Goal: Task Accomplishment & Management: Use online tool/utility

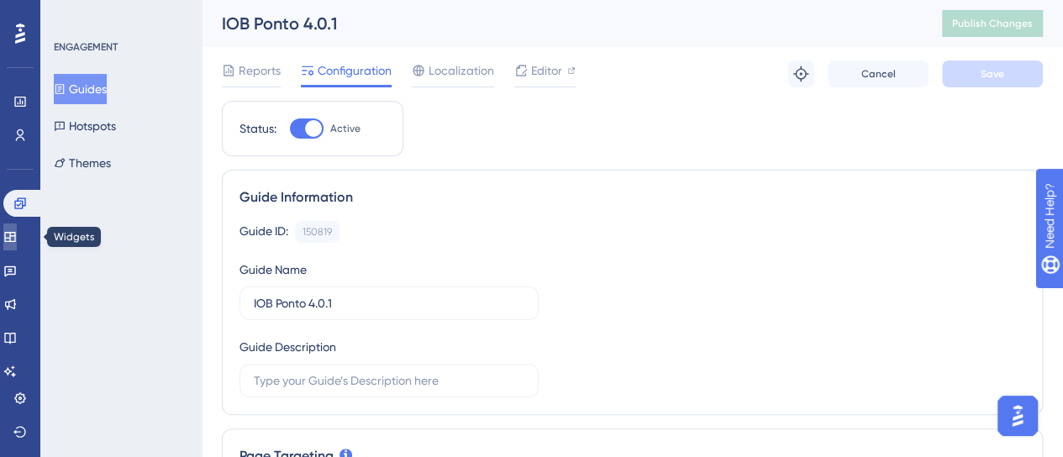
click at [17, 239] on link at bounding box center [9, 236] width 13 height 27
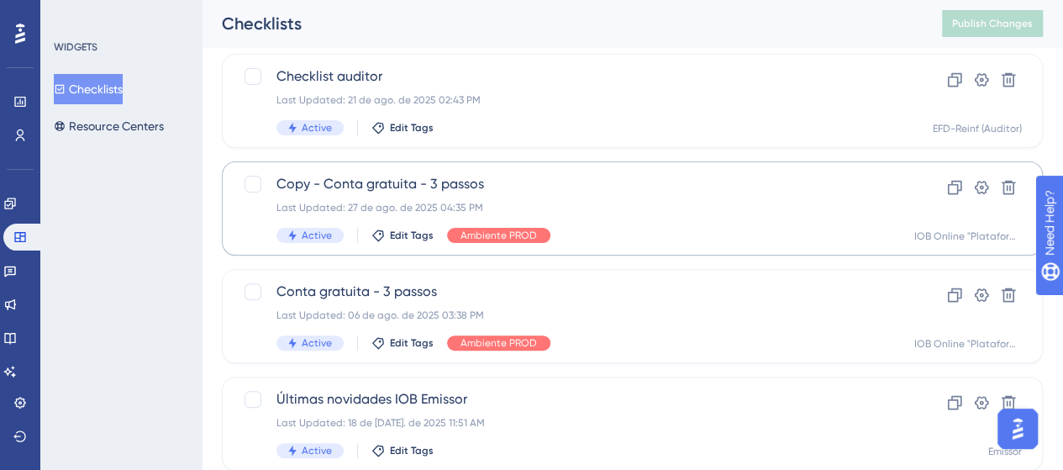
scroll to position [168, 0]
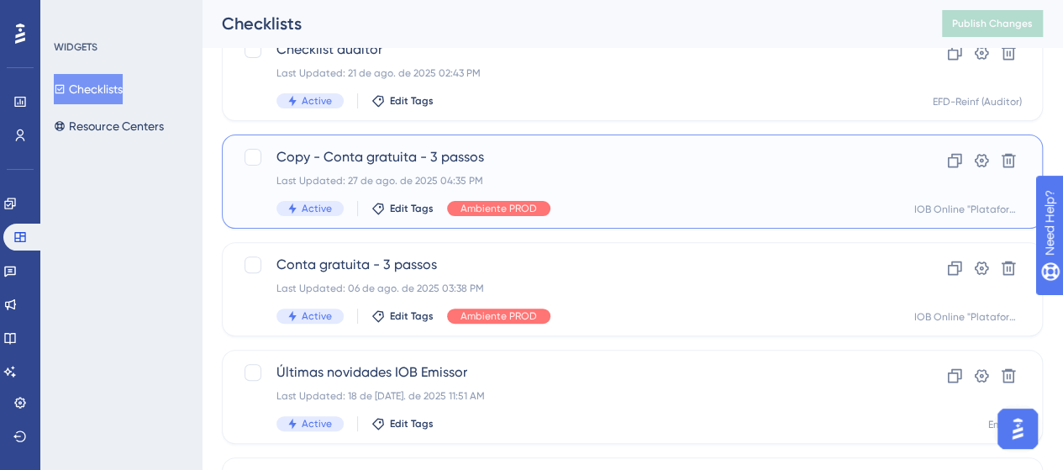
click at [562, 170] on div "Copy - Conta gratuita - 3 passos Last Updated: 27 de ago. de 2025 04:35 PM Acti…" at bounding box center [564, 181] width 577 height 69
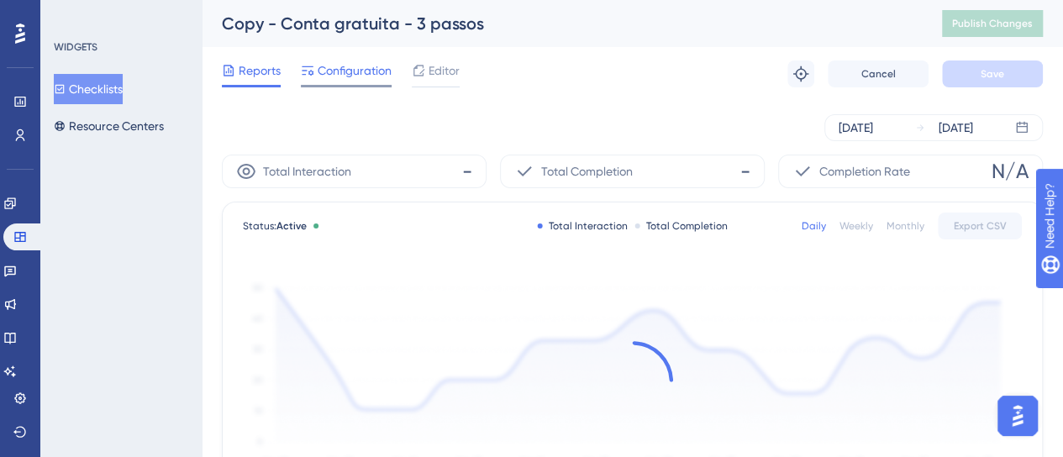
click at [330, 79] on span "Configuration" at bounding box center [355, 70] width 74 height 20
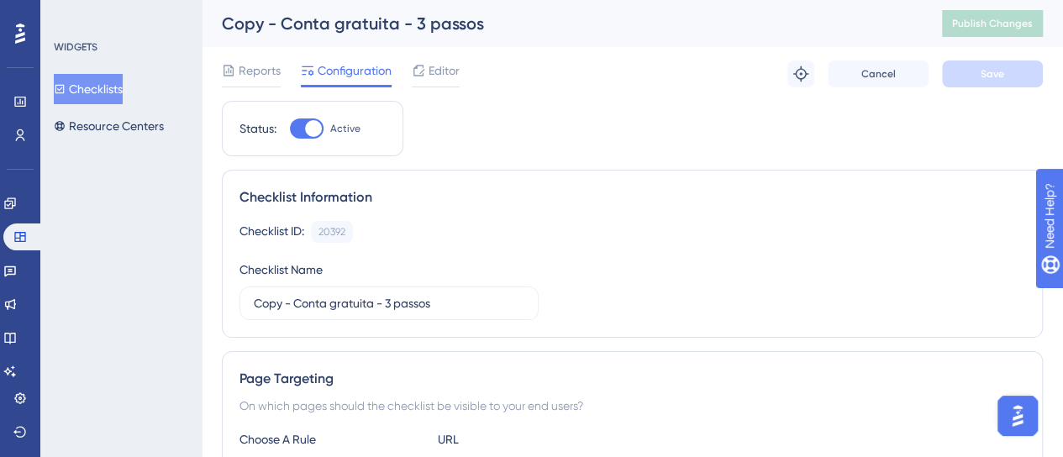
click at [0, 0] on div "Engagement Widgets Feedback Product Updates Knowledge Base AI Assistant" at bounding box center [0, 0] width 0 height 0
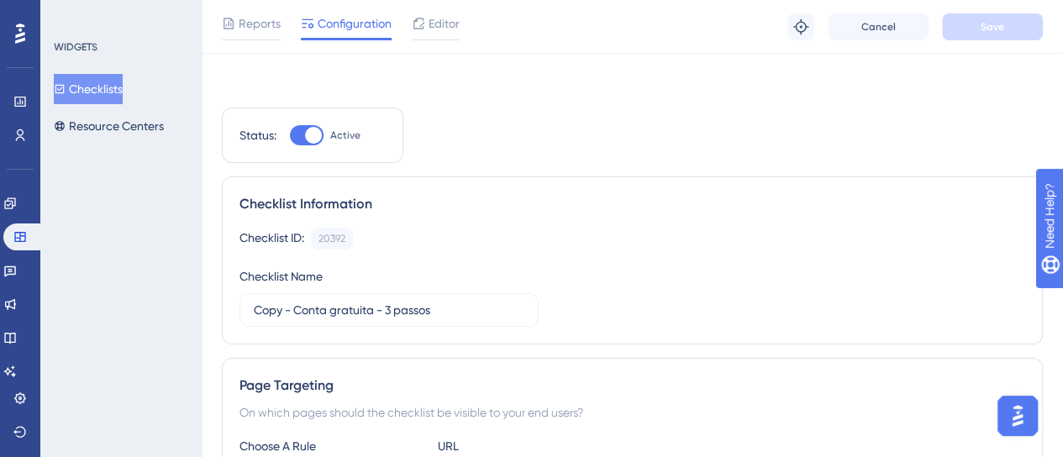
scroll to position [588, 0]
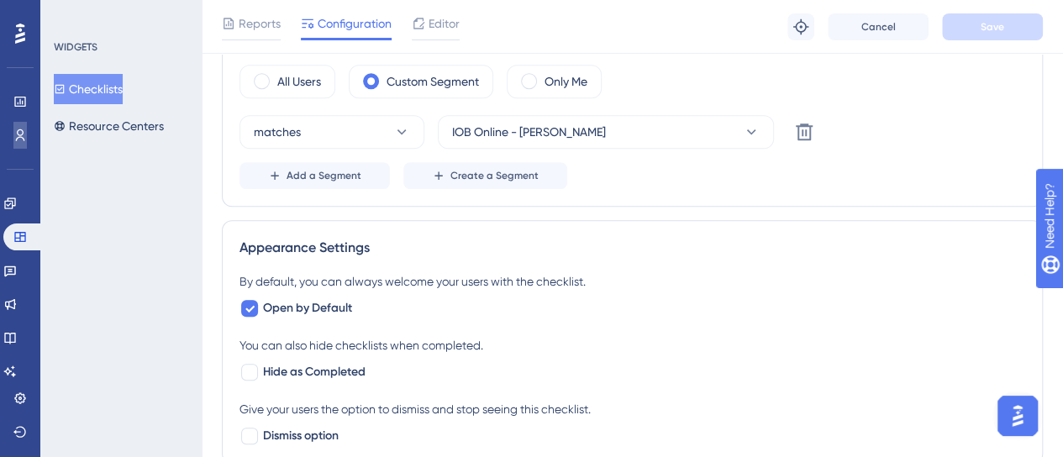
click at [0, 0] on icon at bounding box center [0, 0] width 0 height 0
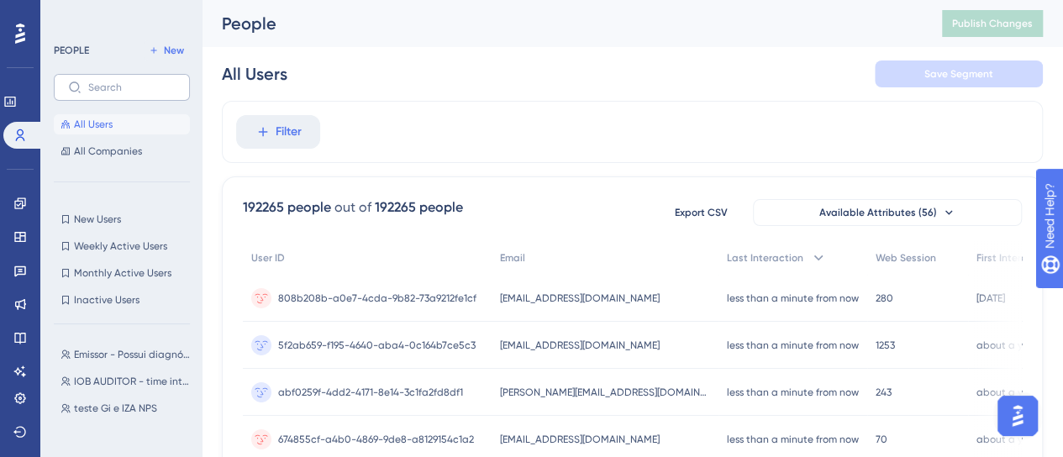
click at [129, 96] on label at bounding box center [122, 87] width 136 height 27
click at [129, 93] on input "text" at bounding box center [131, 88] width 87 height 12
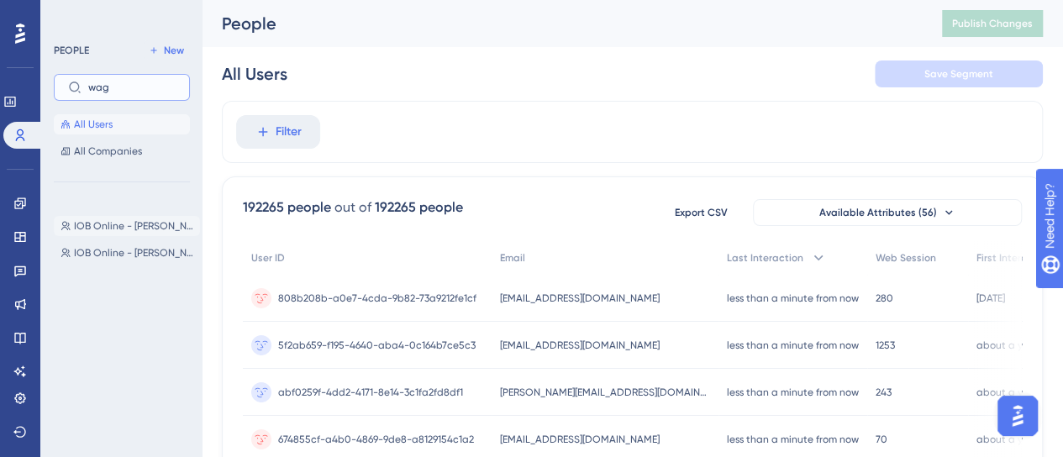
type input "wag"
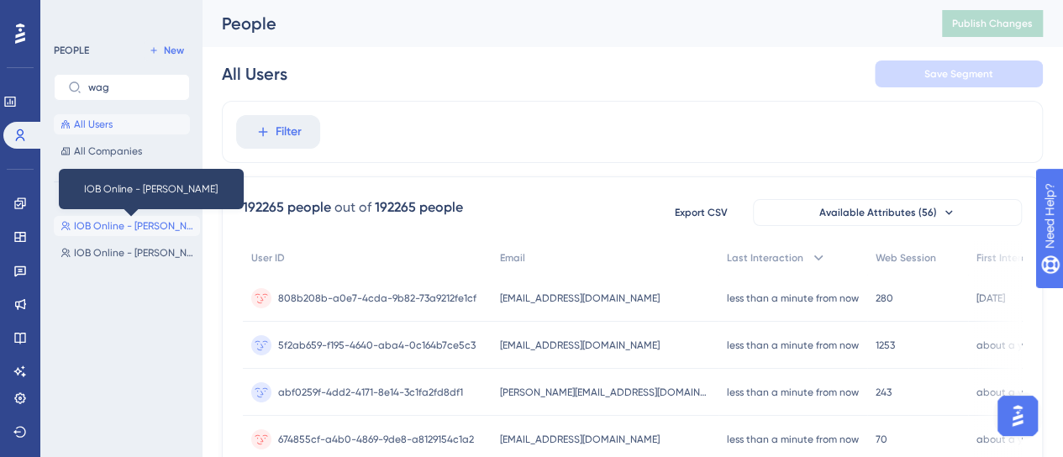
click at [169, 225] on span "IOB Online - [PERSON_NAME]" at bounding box center [133, 225] width 119 height 13
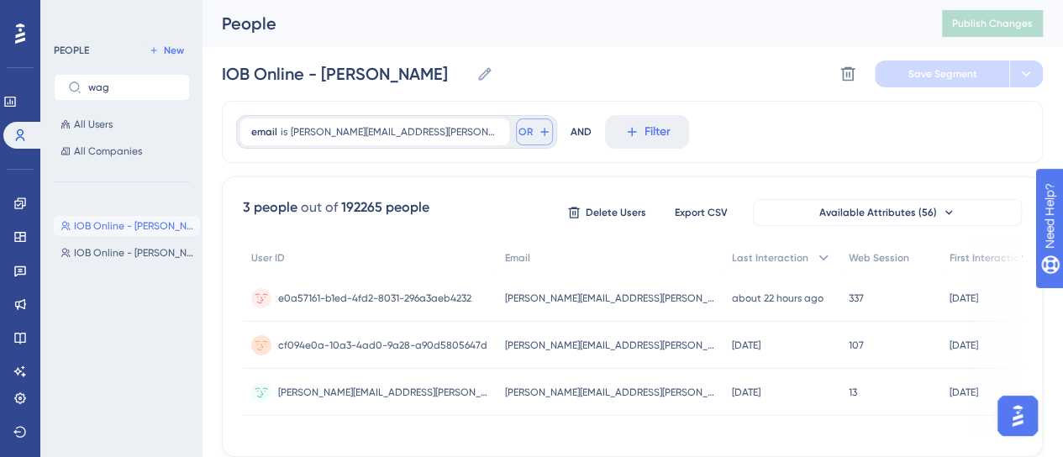
click at [518, 135] on span "OR" at bounding box center [525, 131] width 14 height 13
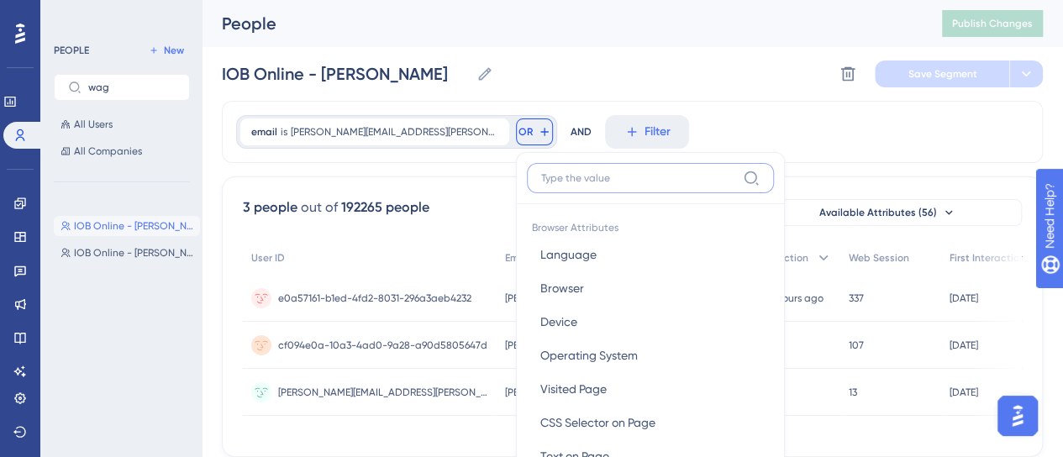
scroll to position [20, 0]
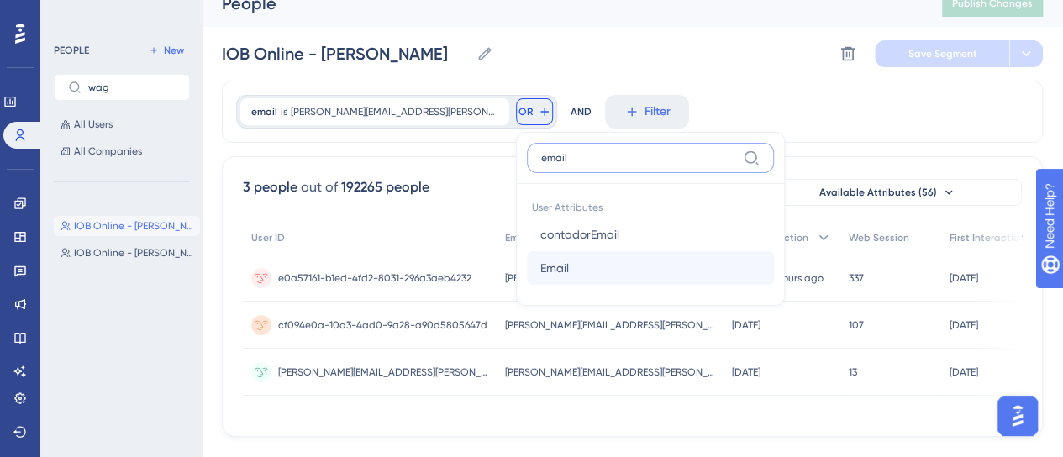
type input "email"
click at [540, 266] on span "Email" at bounding box center [554, 268] width 29 height 20
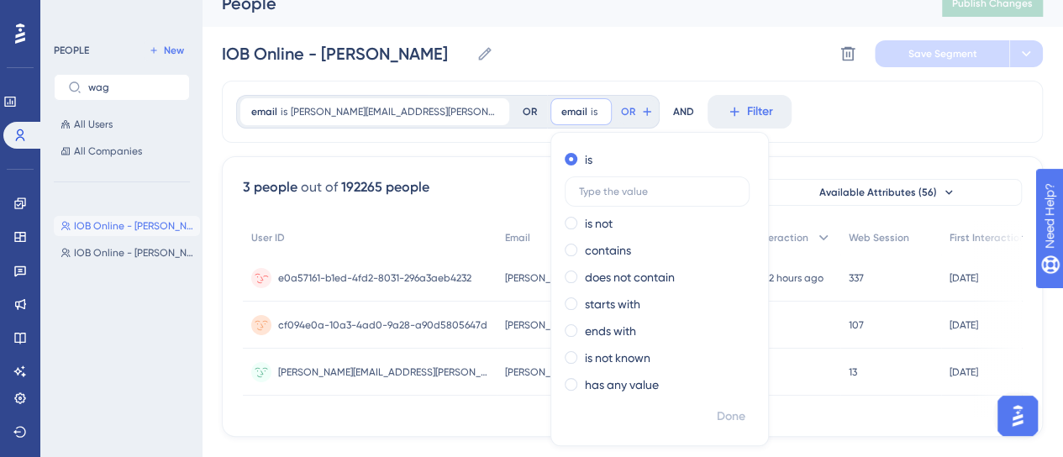
scroll to position [44, 0]
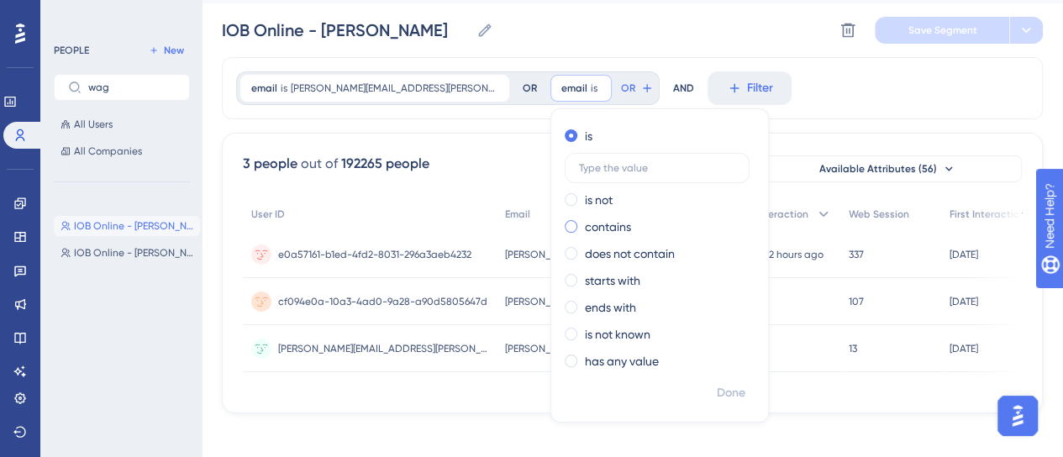
click at [585, 234] on label "contains" at bounding box center [608, 227] width 46 height 20
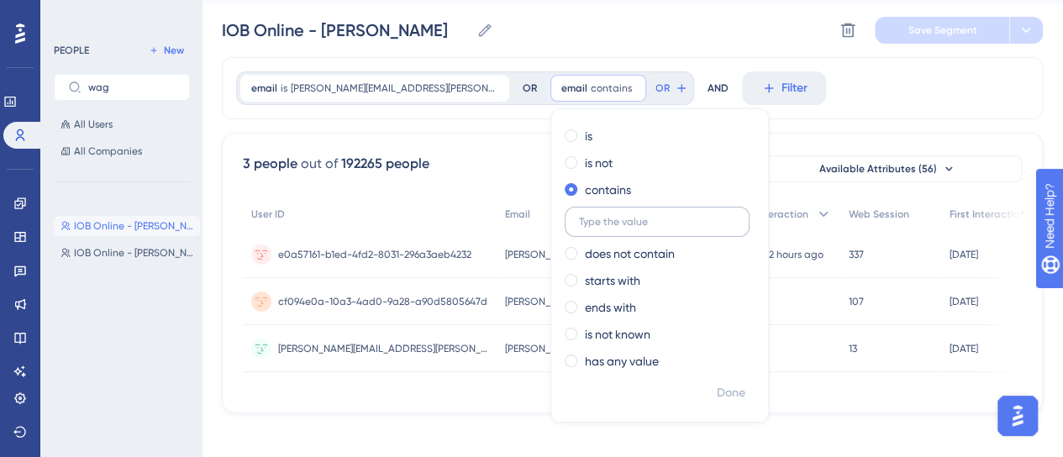
click at [579, 221] on input "text" at bounding box center [657, 222] width 156 height 12
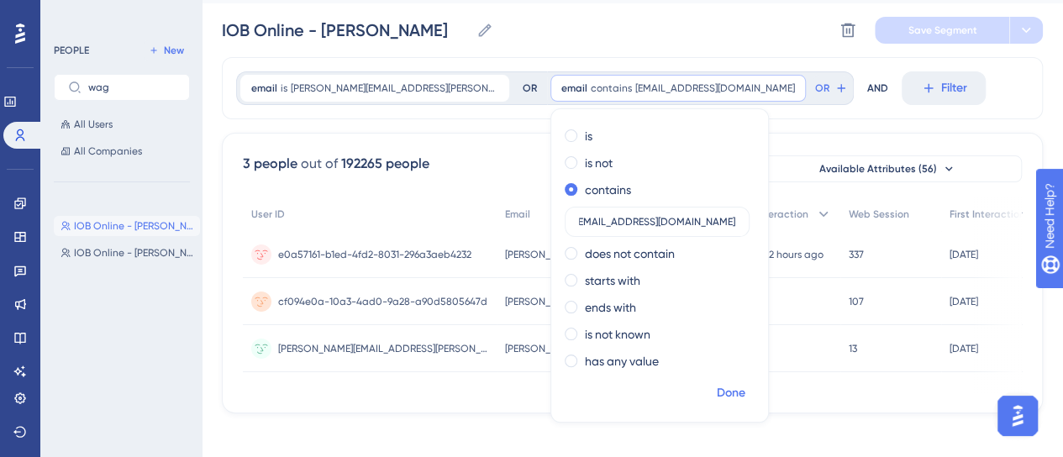
type input "[EMAIL_ADDRESS][DOMAIN_NAME]"
click at [717, 392] on span "Done" at bounding box center [731, 393] width 29 height 20
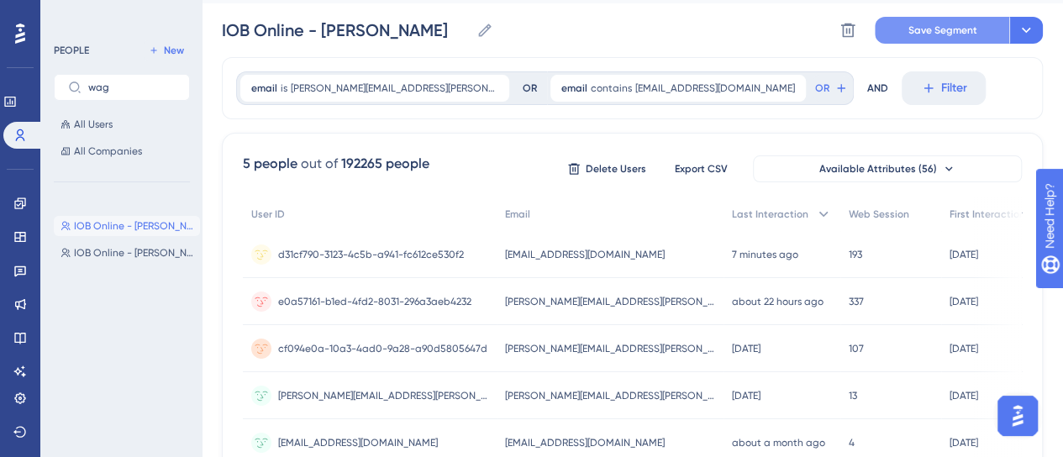
click at [939, 39] on button "Save Segment" at bounding box center [942, 30] width 134 height 27
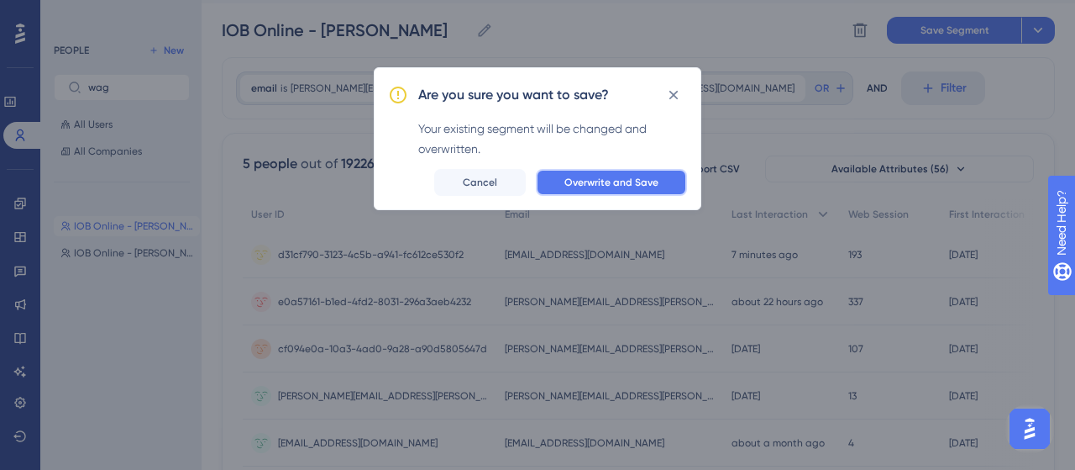
click at [628, 187] on span "Overwrite and Save" at bounding box center [612, 182] width 94 height 13
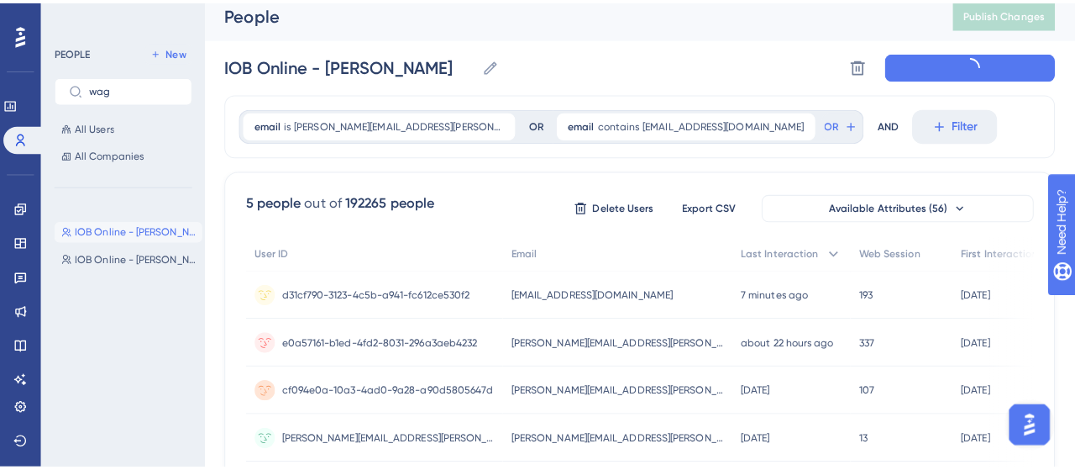
scroll to position [0, 0]
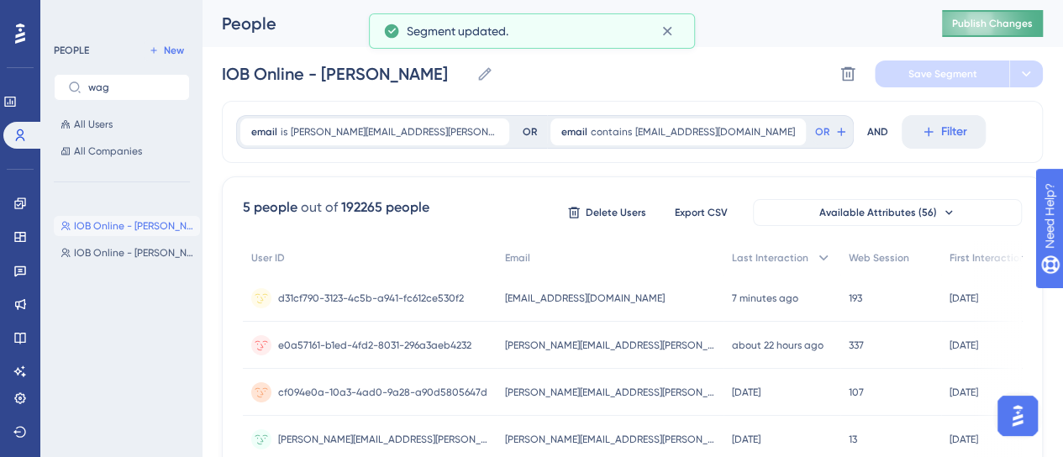
click at [1027, 20] on span "Publish Changes" at bounding box center [992, 23] width 81 height 13
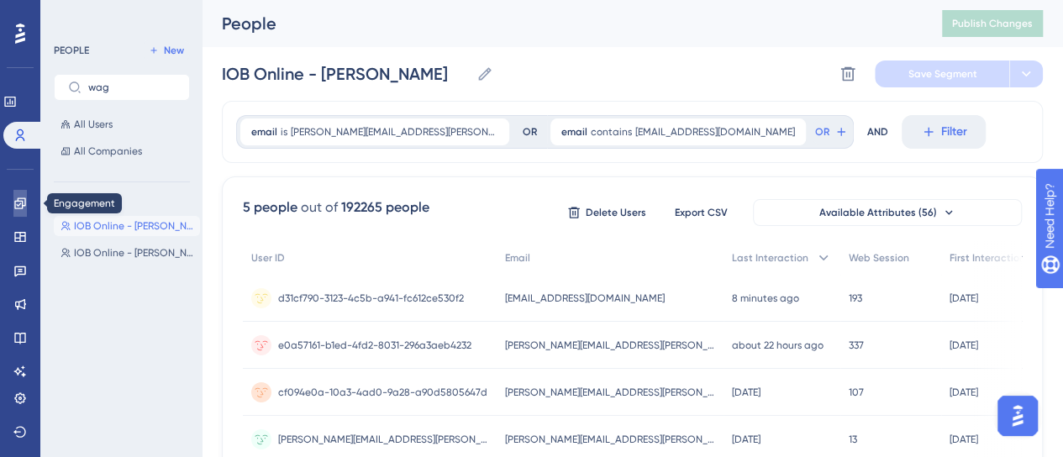
click at [21, 211] on link at bounding box center [19, 203] width 13 height 27
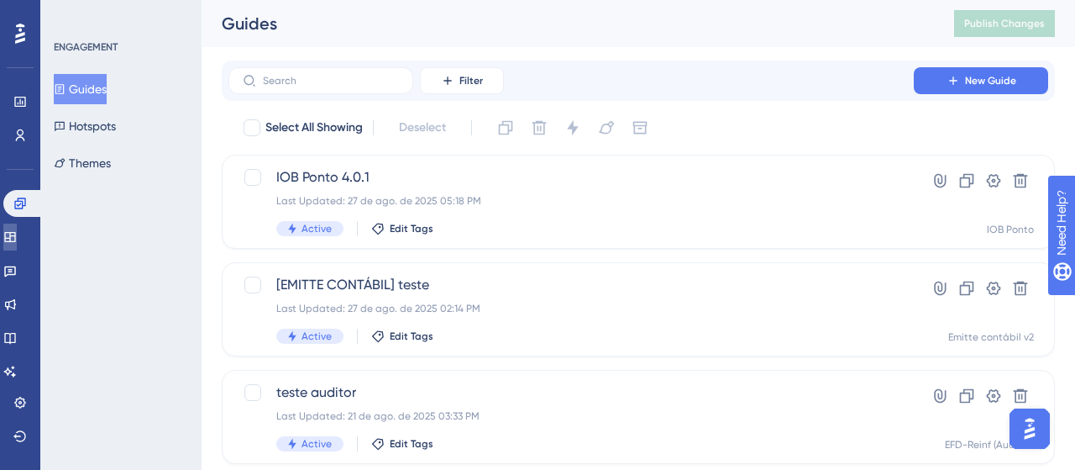
click at [17, 237] on icon at bounding box center [9, 236] width 13 height 13
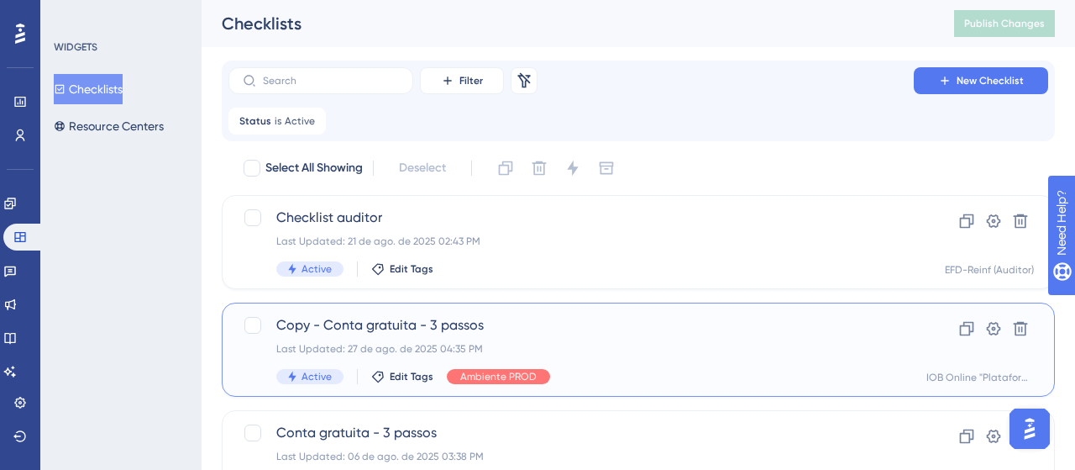
click at [511, 323] on span "Copy - Conta gratuita - 3 passos" at bounding box center [571, 325] width 590 height 20
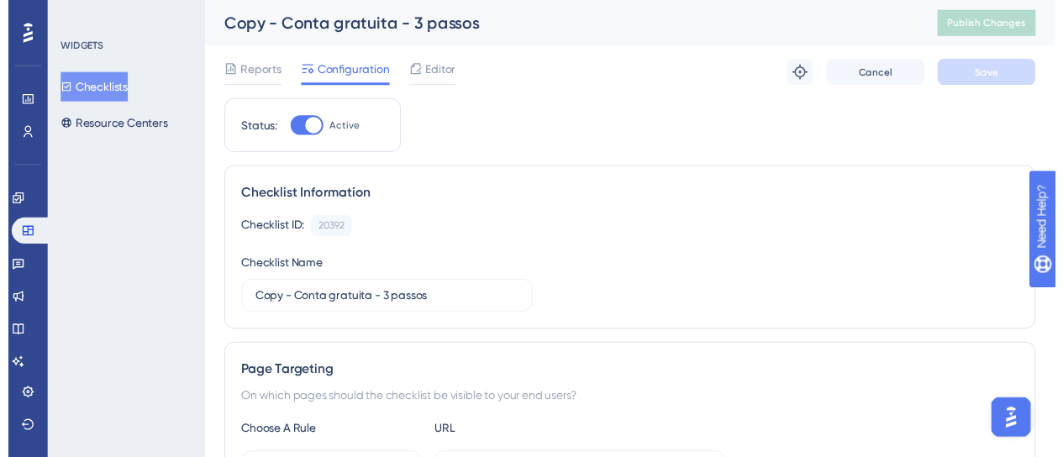
scroll to position [139, 0]
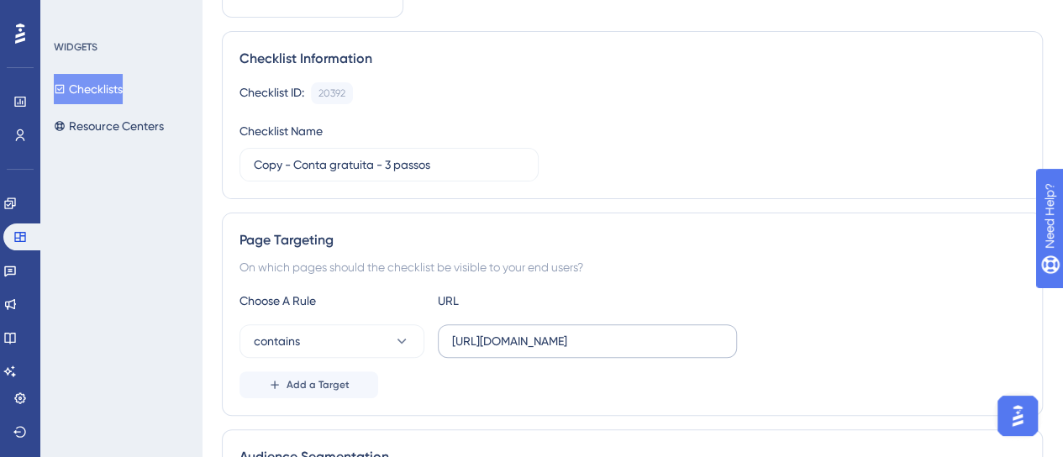
click at [637, 324] on label "[URL][DOMAIN_NAME]" at bounding box center [587, 341] width 299 height 34
click at [637, 332] on input "[URL][DOMAIN_NAME]" at bounding box center [587, 341] width 271 height 18
click at [637, 324] on label "[URL][DOMAIN_NAME]" at bounding box center [587, 341] width 299 height 34
click at [637, 332] on input "[URL][DOMAIN_NAME]" at bounding box center [587, 341] width 271 height 18
click at [637, 324] on label "[URL][DOMAIN_NAME]" at bounding box center [587, 341] width 299 height 34
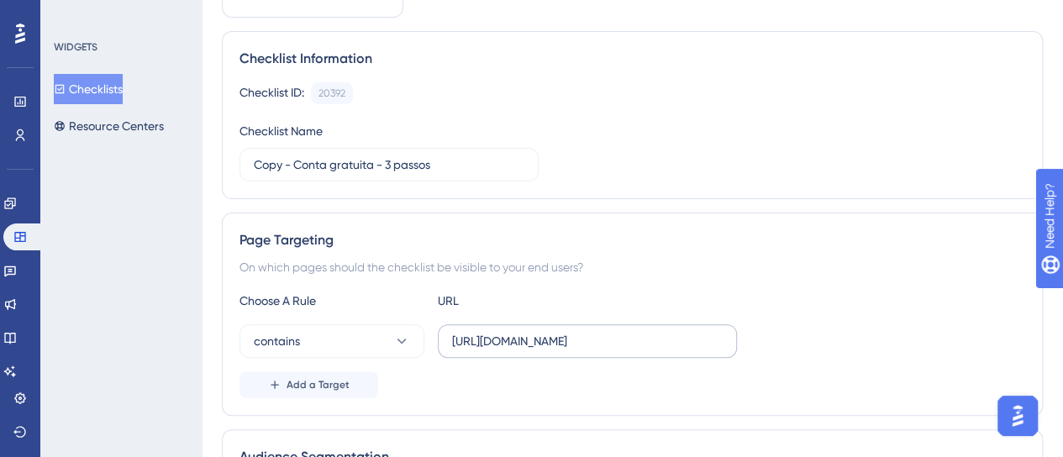
click at [637, 332] on input "[URL][DOMAIN_NAME]" at bounding box center [587, 341] width 271 height 18
click at [632, 291] on div "Choose A Rule URL contains [URL][DOMAIN_NAME] Add a Target" at bounding box center [632, 345] width 786 height 108
click at [631, 324] on label "[URL][DOMAIN_NAME]" at bounding box center [587, 341] width 299 height 34
click at [631, 332] on input "[URL][DOMAIN_NAME]" at bounding box center [587, 341] width 271 height 18
click at [631, 324] on label "[URL][DOMAIN_NAME]" at bounding box center [587, 341] width 299 height 34
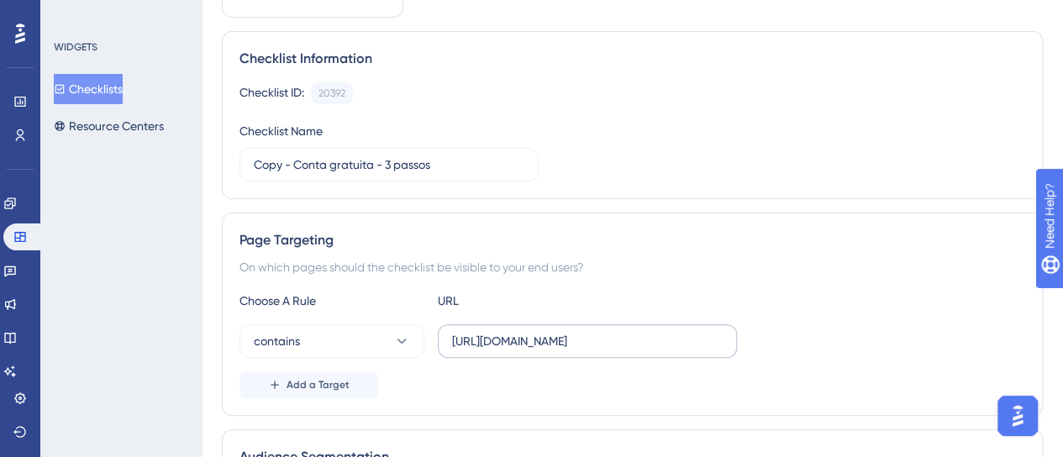
click at [631, 332] on input "[URL][DOMAIN_NAME]" at bounding box center [587, 341] width 271 height 18
click at [631, 324] on label "[URL][DOMAIN_NAME]" at bounding box center [587, 341] width 299 height 34
click at [631, 332] on input "[URL][DOMAIN_NAME]" at bounding box center [587, 341] width 271 height 18
click at [631, 324] on label "[URL][DOMAIN_NAME]" at bounding box center [587, 341] width 299 height 34
click at [631, 332] on input "[URL][DOMAIN_NAME]" at bounding box center [587, 341] width 271 height 18
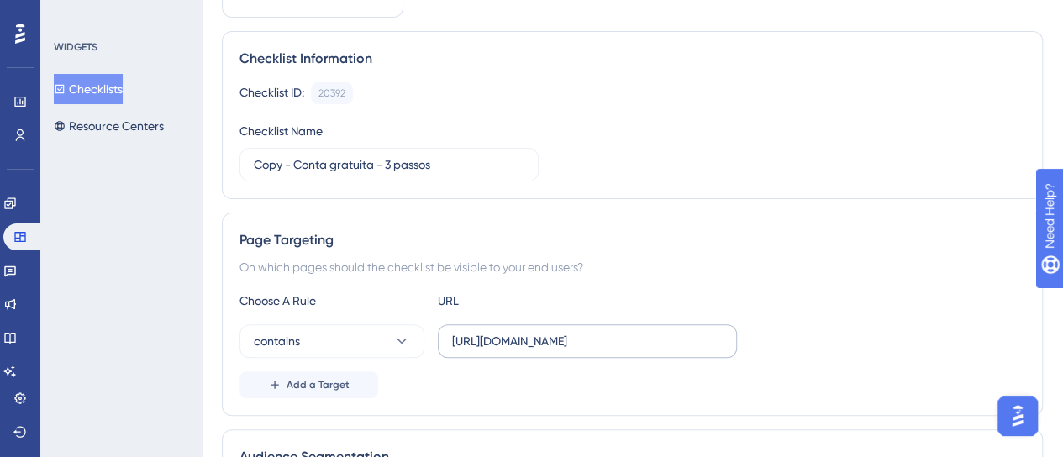
click at [631, 324] on label "[URL][DOMAIN_NAME]" at bounding box center [587, 341] width 299 height 34
click at [631, 332] on input "[URL][DOMAIN_NAME]" at bounding box center [587, 341] width 271 height 18
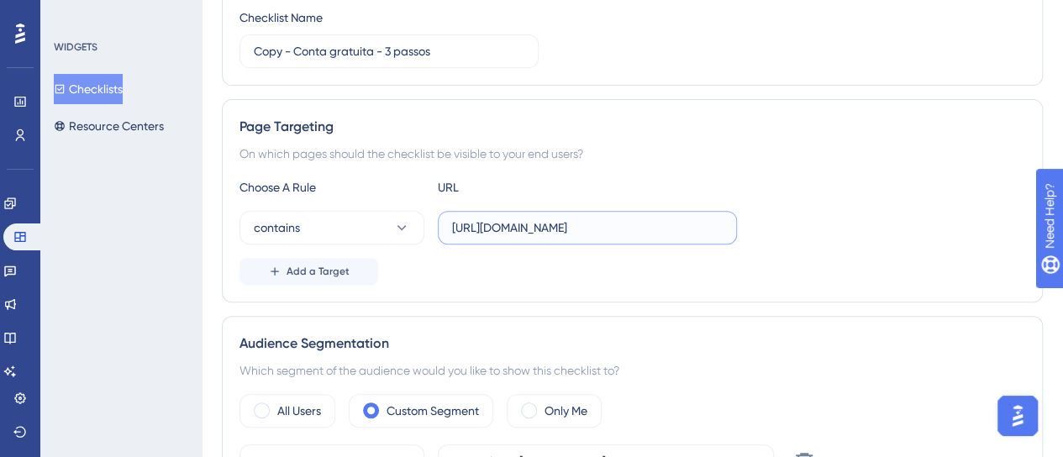
scroll to position [0, 0]
